Goal: Feedback & Contribution: Contribute content

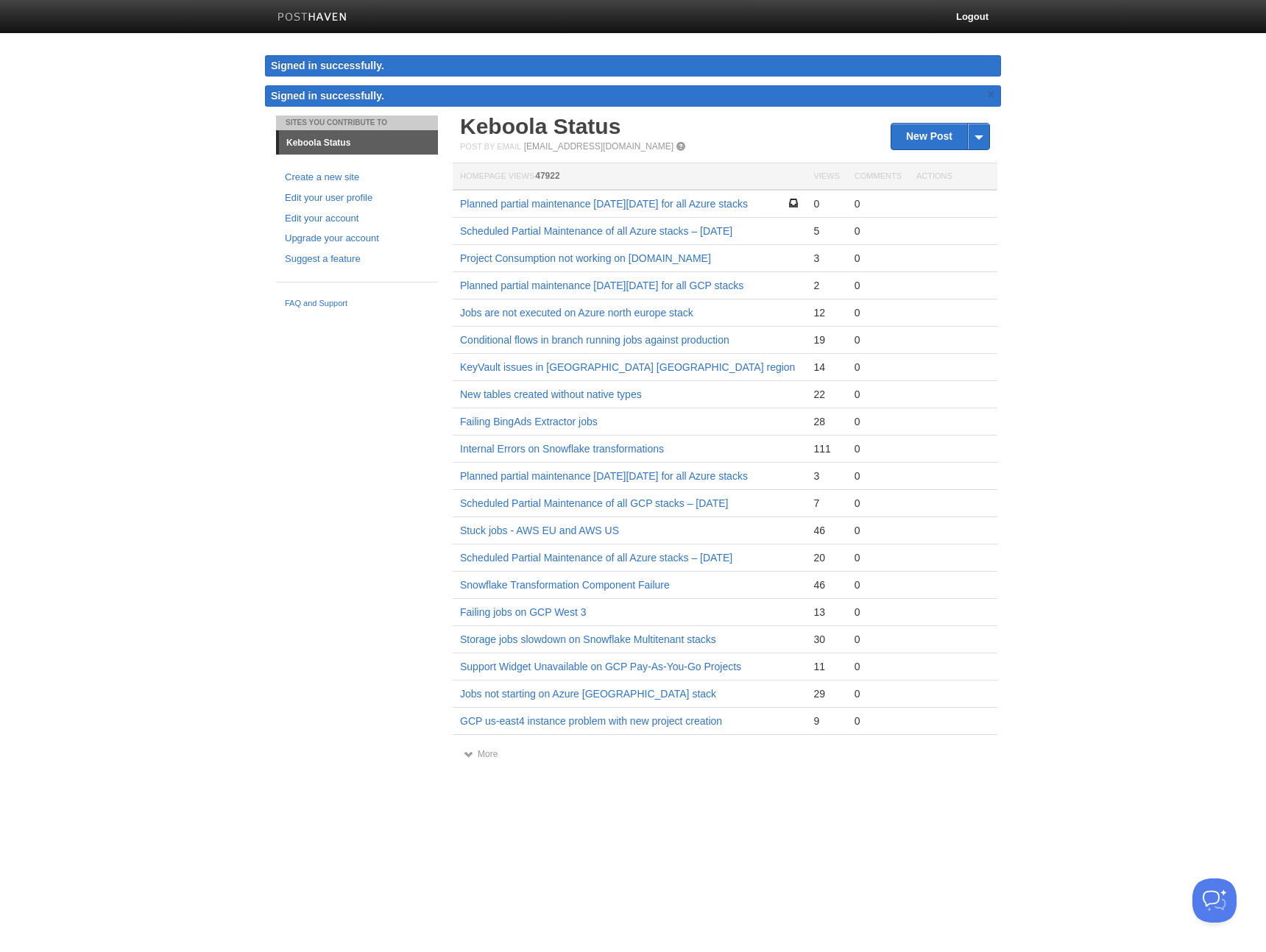
click at [636, 326] on td "Jobs are not executed on Azure north europe stack" at bounding box center [629, 312] width 353 height 27
click at [1029, 169] on body "Logout Signed in successfully. Signed in successfully. × Sites You Contribute T…" at bounding box center [633, 394] width 1266 height 789
click at [917, 134] on link "New Post" at bounding box center [940, 136] width 98 height 26
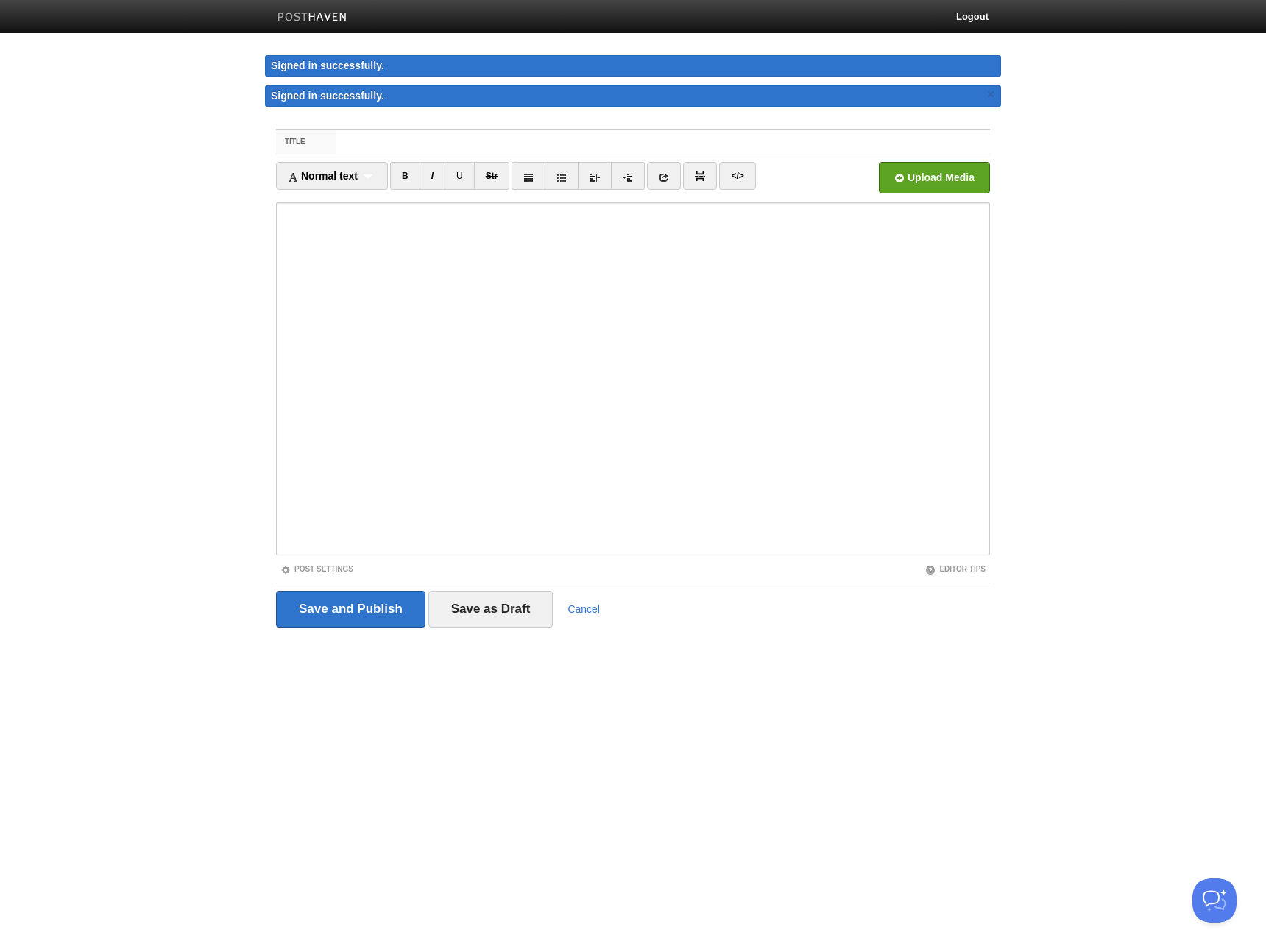
click at [471, 139] on input "Title" at bounding box center [663, 142] width 654 height 23
click at [568, 140] on input "Title" at bounding box center [663, 142] width 654 height 23
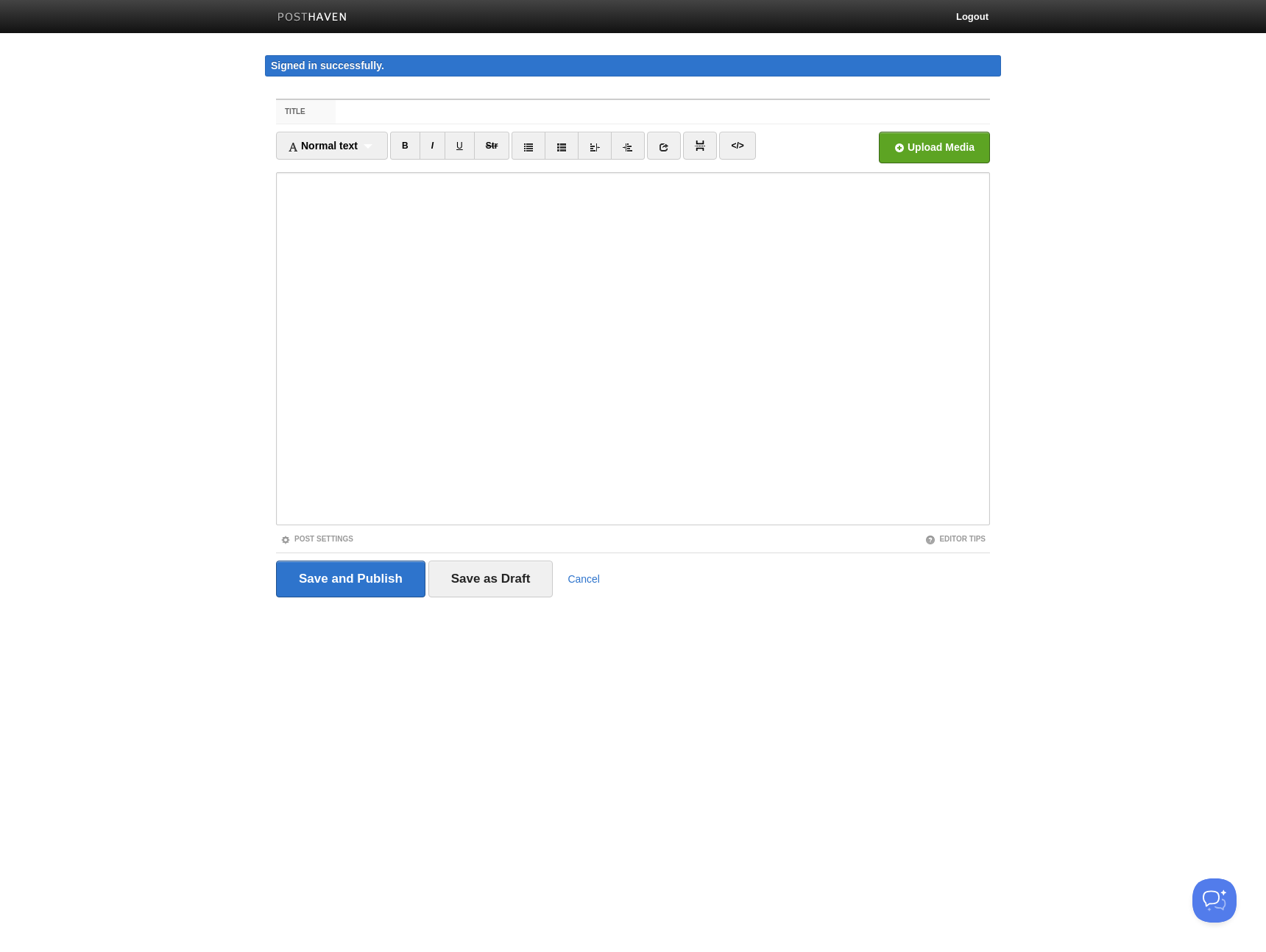
click at [566, 142] on icon at bounding box center [561, 146] width 10 height 10
click at [467, 115] on input "Title" at bounding box center [663, 111] width 654 height 23
paste input "Azure [GEOGRAPHIC_DATA] Stack – Major Degradation"
click at [498, 110] on input "Azure [GEOGRAPHIC_DATA] Stack – Major Degradation" at bounding box center [663, 111] width 654 height 23
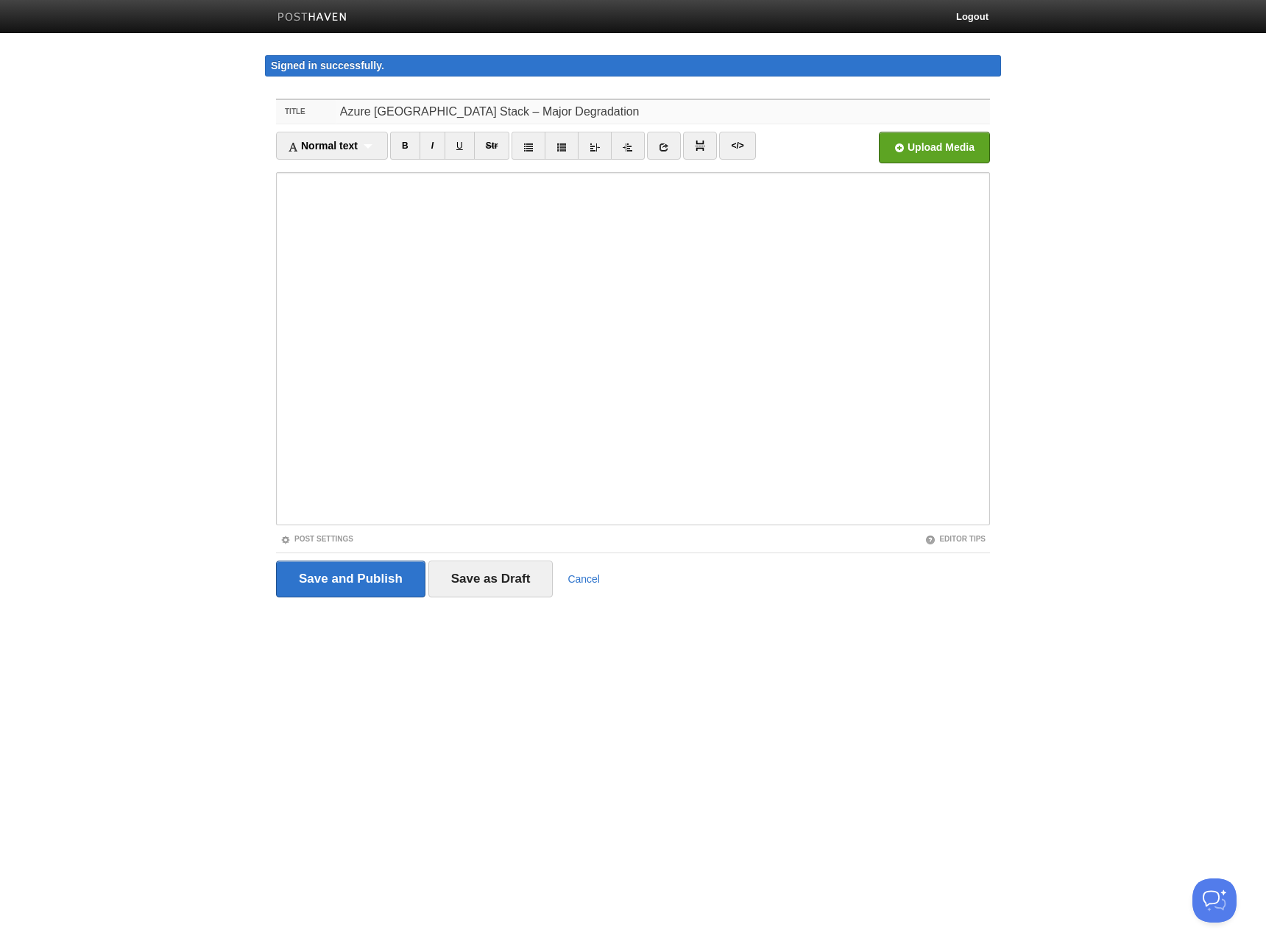
click at [498, 110] on input "Azure [GEOGRAPHIC_DATA] Stack – Major Degradation" at bounding box center [663, 111] width 654 height 23
type input "Azure [GEOGRAPHIC_DATA] Stack – Major Degradation"
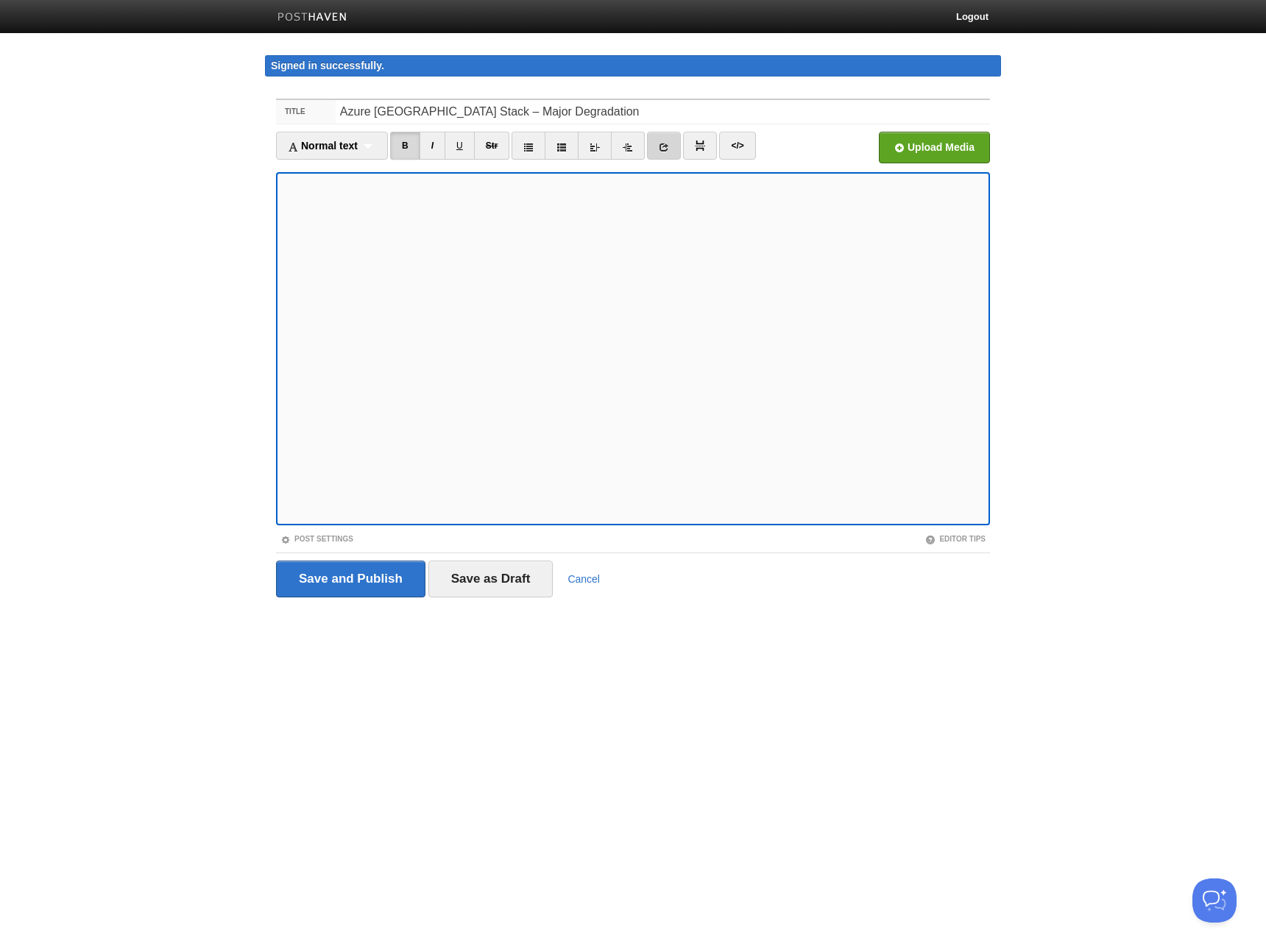
click at [658, 142] on link at bounding box center [663, 146] width 34 height 28
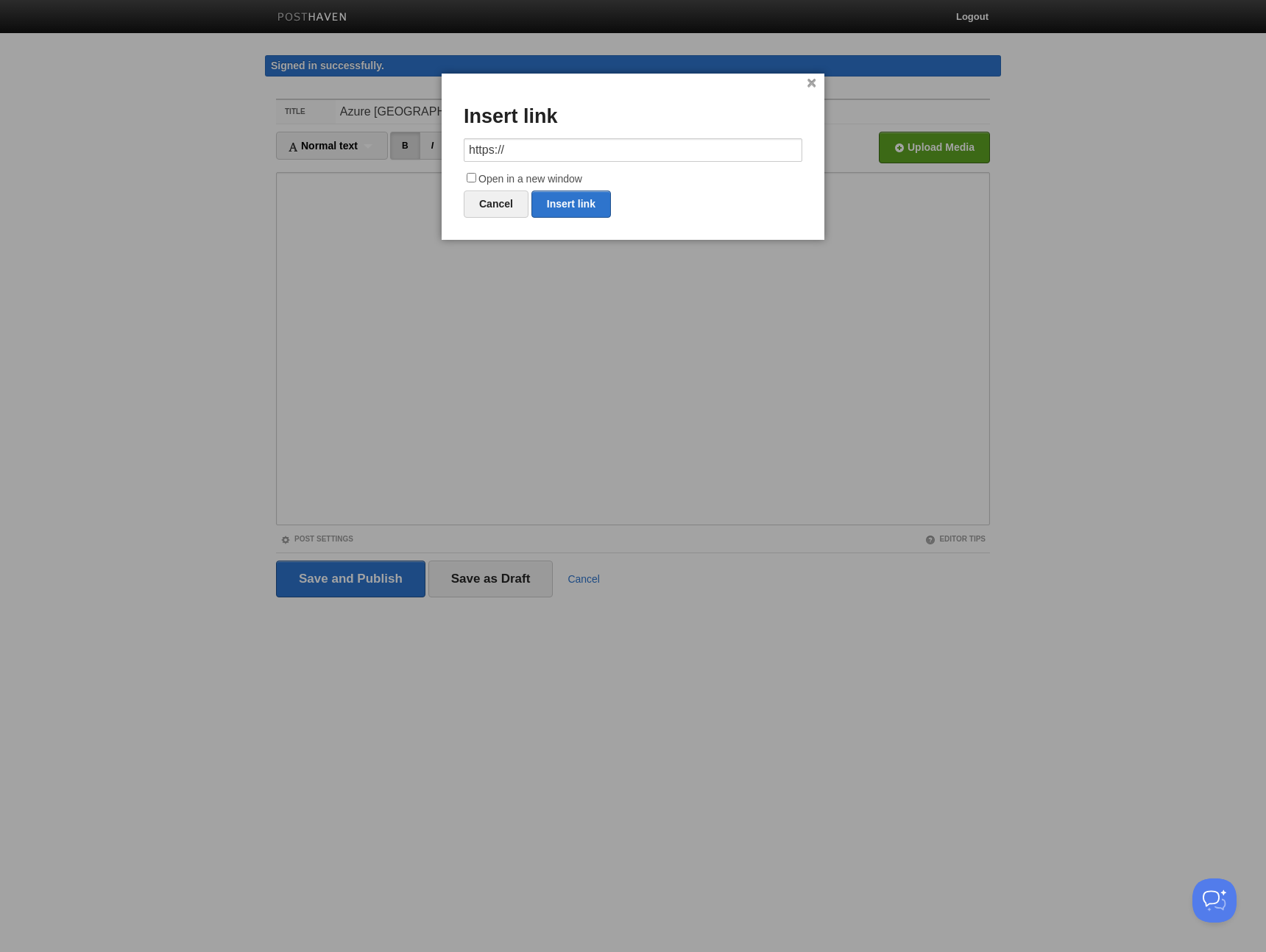
click at [651, 149] on input "https://" at bounding box center [633, 150] width 338 height 23
type input "[URL][DOMAIN_NAME]"
click at [577, 178] on label "Open in a new window" at bounding box center [633, 179] width 338 height 18
click at [476, 178] on input "Open in a new window" at bounding box center [471, 178] width 9 height 9
checkbox input "true"
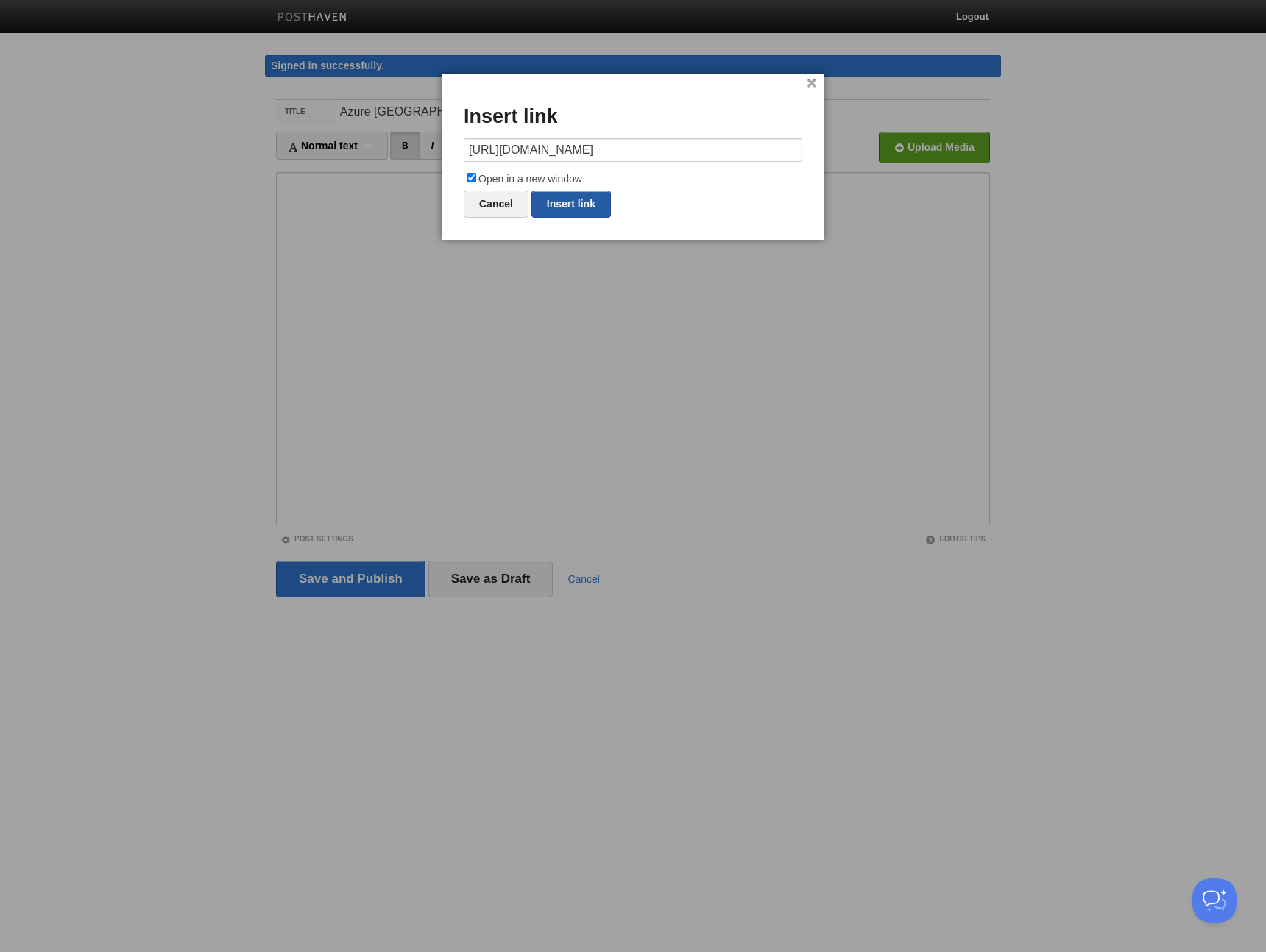
click at [578, 198] on link "Insert link" at bounding box center [571, 204] width 79 height 27
type input "https://"
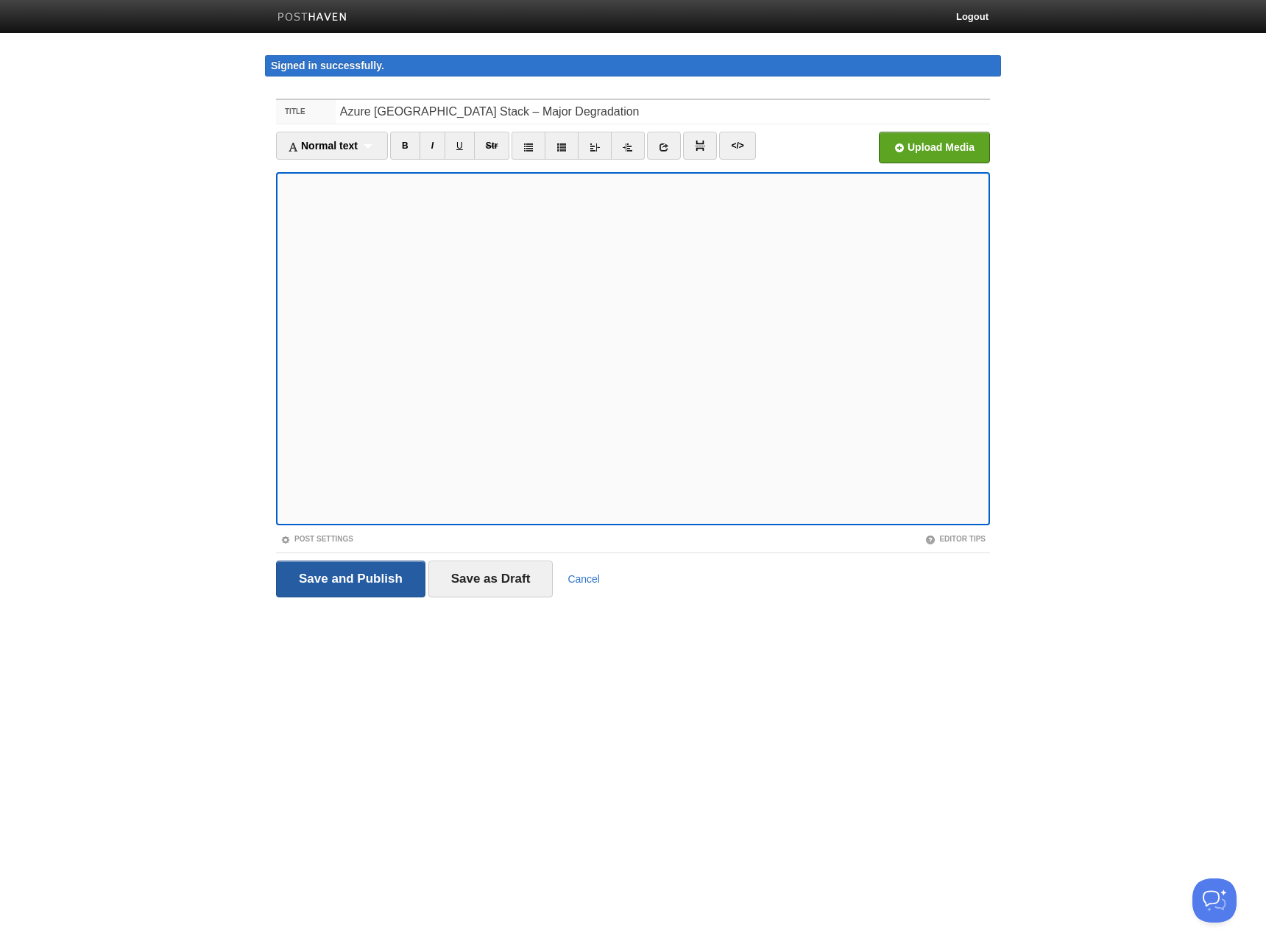
click at [382, 576] on input "Save and Publish" at bounding box center [351, 579] width 150 height 37
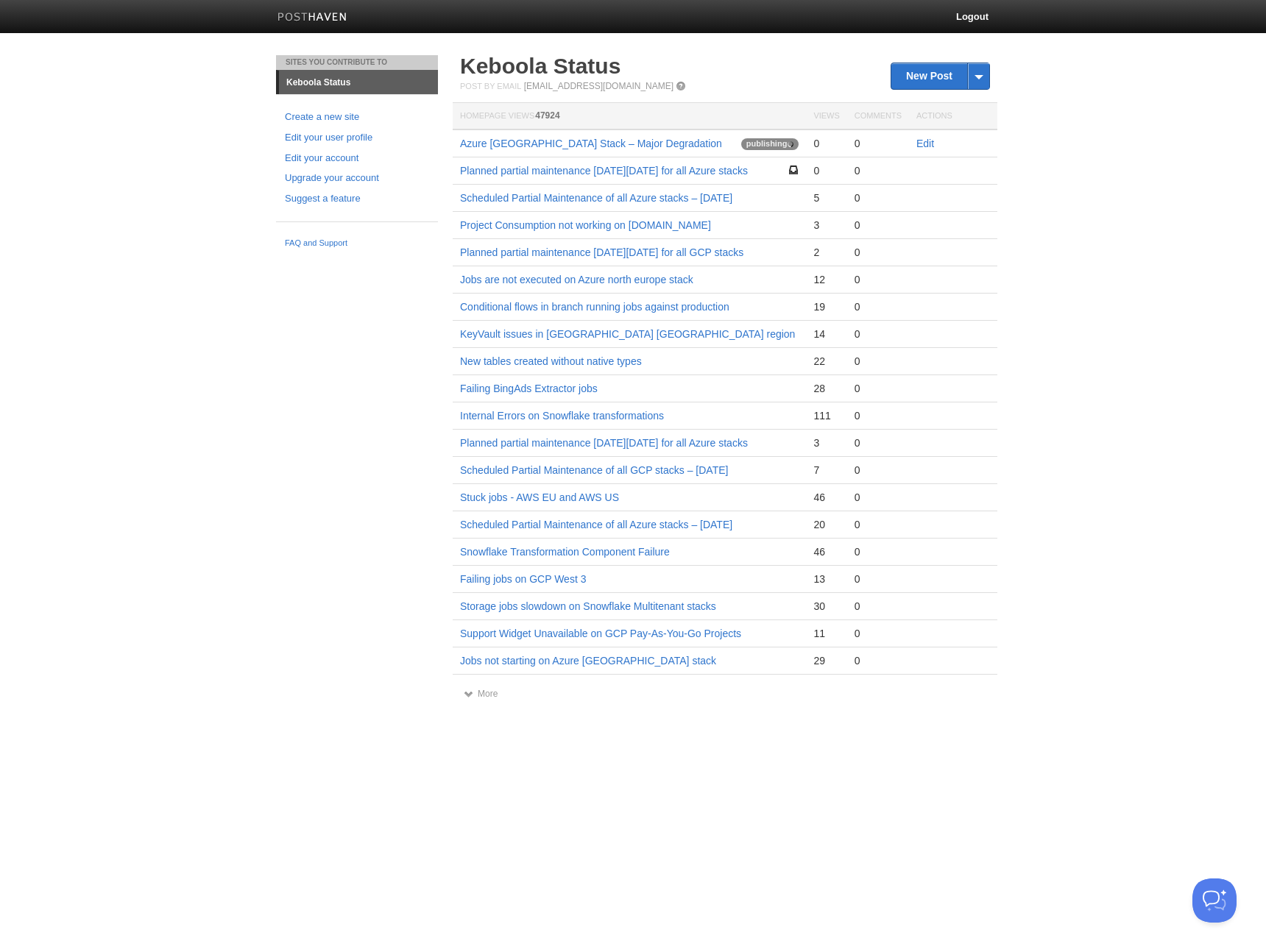
click at [324, 286] on div "Sites You Contribute To Keboola Status Create a new site Edit your user profile…" at bounding box center [633, 392] width 736 height 673
